Goal: Task Accomplishment & Management: Complete application form

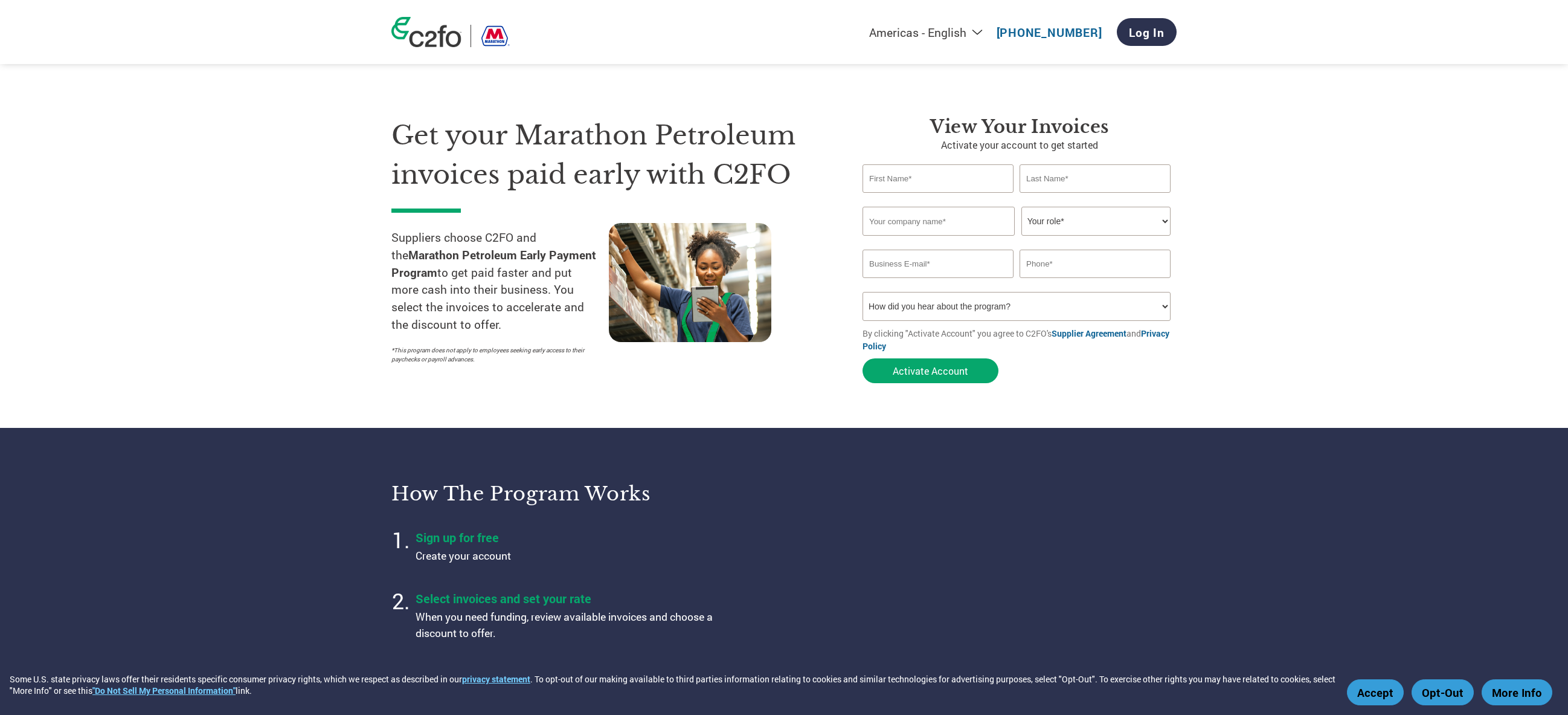
click at [1373, 695] on button "Accept" at bounding box center [1375, 692] width 57 height 26
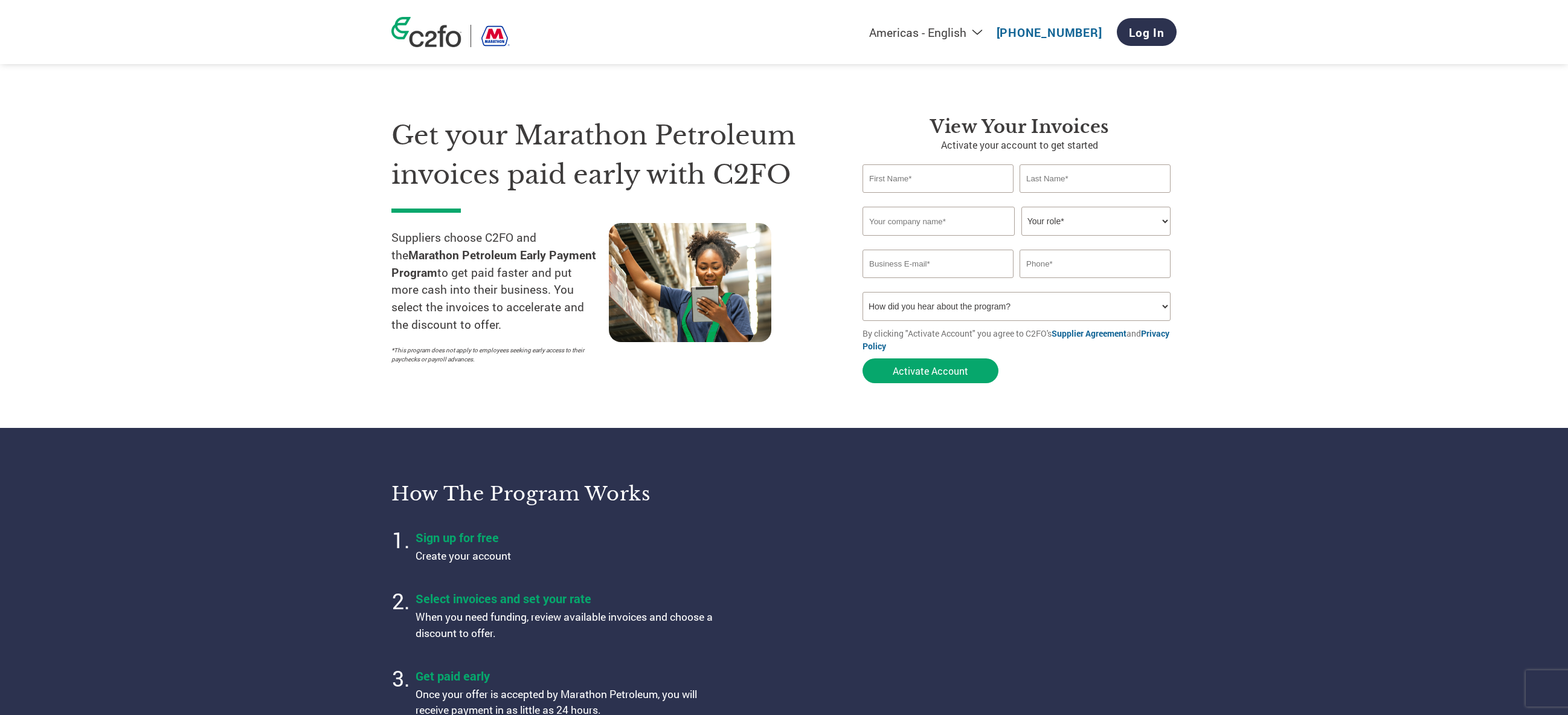
click at [956, 185] on input "text" at bounding box center [937, 179] width 151 height 28
type input "[PERSON_NAME]"
type input "JMH Engineering and Construction"
click at [1164, 222] on select "Your role* CFO Controller Credit Manager Finance Director Treasurer CEO Preside…" at bounding box center [1095, 221] width 149 height 29
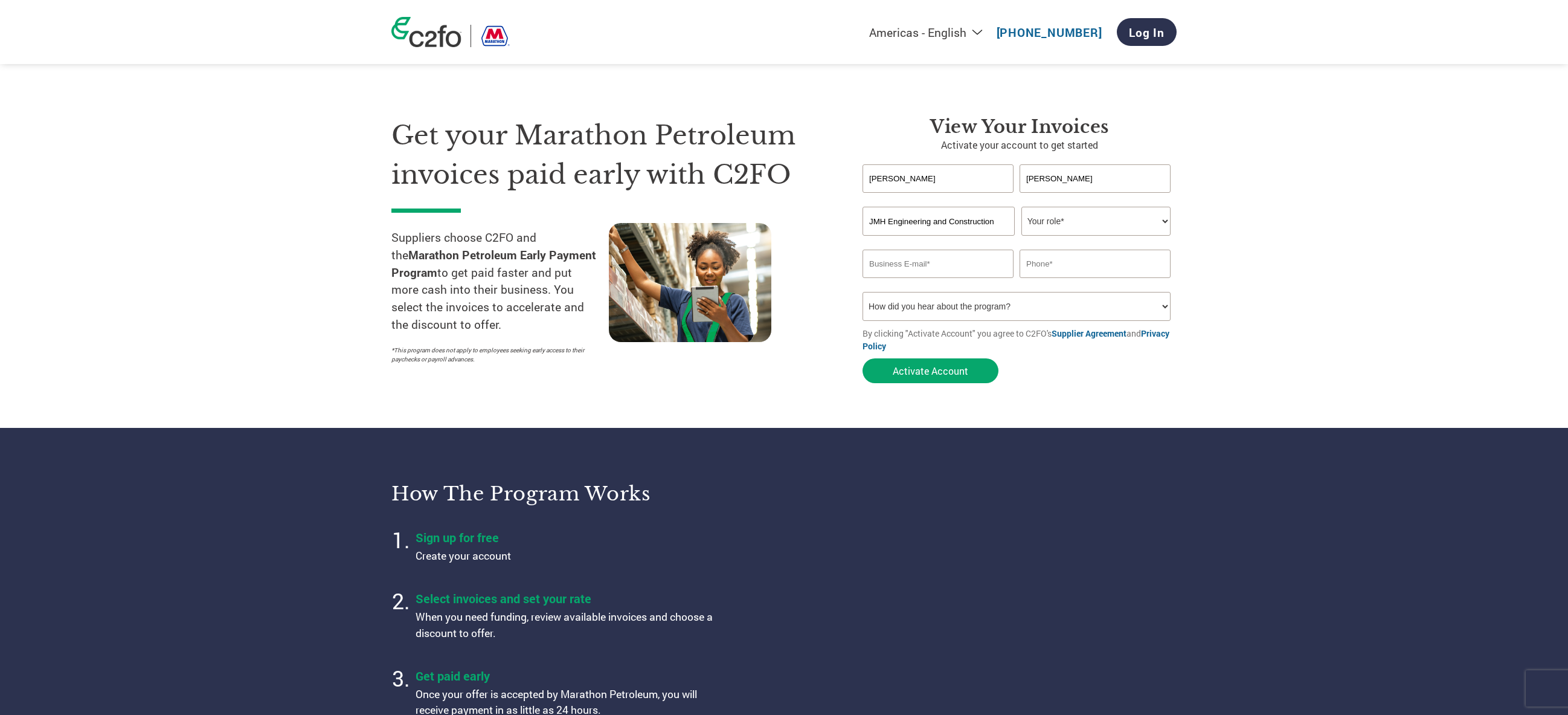
select select "ACCOUNTING"
click at [1021, 208] on select "Your role* CFO Controller Credit Manager Finance Director Treasurer CEO Preside…" at bounding box center [1095, 221] width 149 height 29
click at [972, 271] on input "email" at bounding box center [937, 264] width 151 height 28
type input "[PERSON_NAME][EMAIL_ADDRESS][DOMAIN_NAME]"
type input "5623573524"
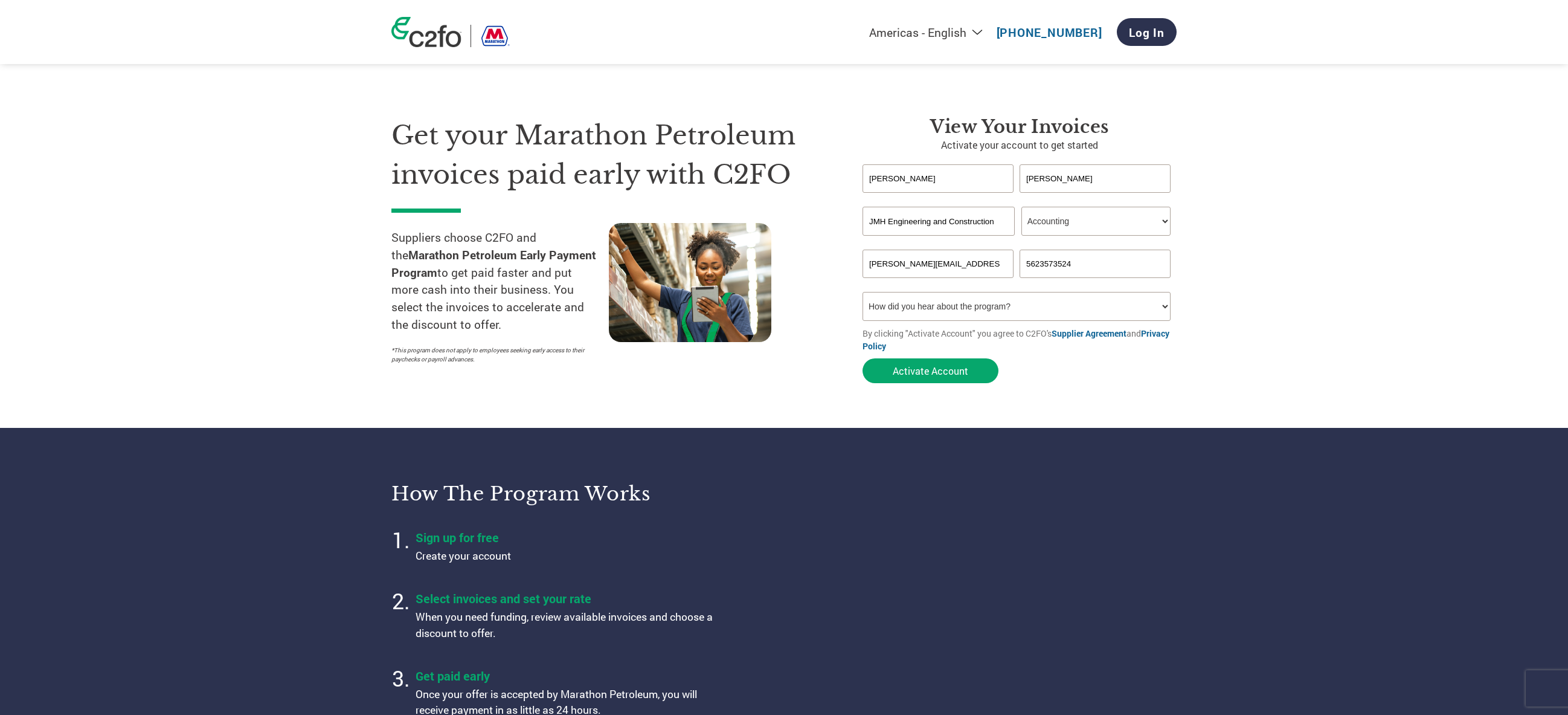
click at [1019, 300] on select "How did you hear about the program? Received a letter Email Social Media Online…" at bounding box center [1016, 306] width 308 height 29
select select "Received a Letter"
click at [862, 294] on select "How did you hear about the program? Received a letter Email Social Media Online…" at bounding box center [1016, 306] width 308 height 29
click at [929, 369] on button "Activate Account" at bounding box center [930, 370] width 136 height 25
